Goal: Information Seeking & Learning: Learn about a topic

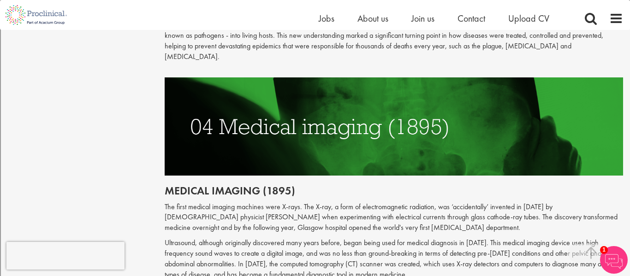
scroll to position [1073, 0]
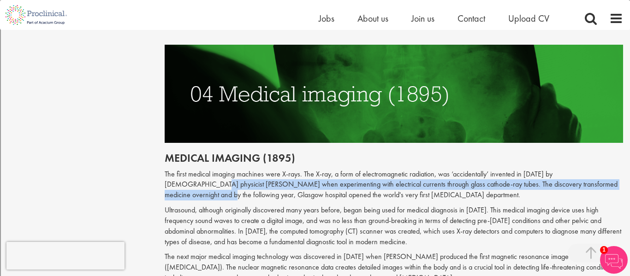
drag, startPoint x: 603, startPoint y: 154, endPoint x: 607, endPoint y: 169, distance: 15.1
click at [607, 169] on p "The first medical imaging machines were X-rays. The X-ray, a form of electromag…" at bounding box center [394, 185] width 459 height 32
click at [597, 169] on p "The first medical imaging machines were X-rays. The X-ray, a form of electromag…" at bounding box center [394, 185] width 459 height 32
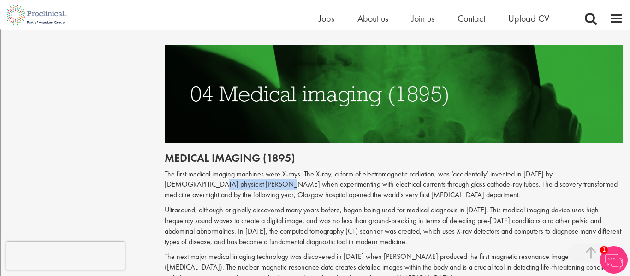
drag, startPoint x: 600, startPoint y: 152, endPoint x: 213, endPoint y: 166, distance: 388.0
click at [213, 169] on p "The first medical imaging machines were X-rays. The X-ray, a form of electromag…" at bounding box center [394, 185] width 459 height 32
copy p "[PERSON_NAME]"
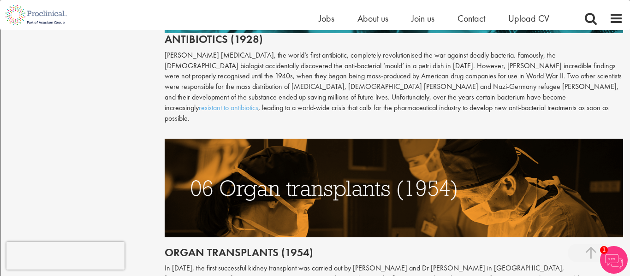
scroll to position [1510, 0]
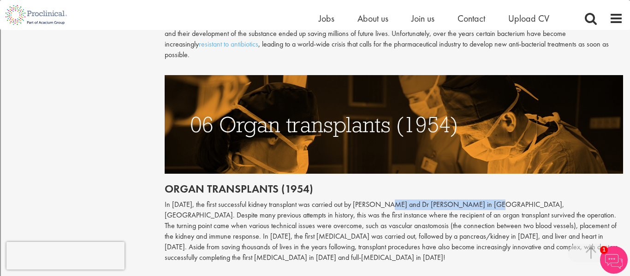
drag, startPoint x: 386, startPoint y: 174, endPoint x: 489, endPoint y: 173, distance: 102.4
click at [489, 200] on p "In [DATE], the first successful kidney transplant was carried out by [PERSON_NA…" at bounding box center [394, 231] width 459 height 63
copy p "[PERSON_NAME] and Dr [PERSON_NAME]"
click at [420, 75] on img at bounding box center [394, 124] width 459 height 98
click at [371, 98] on img at bounding box center [394, 124] width 459 height 98
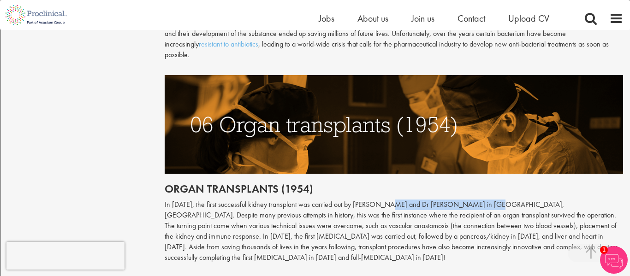
click at [414, 200] on p "In [DATE], the first successful kidney transplant was carried out by [PERSON_NA…" at bounding box center [394, 231] width 459 height 63
